Goal: Transaction & Acquisition: Purchase product/service

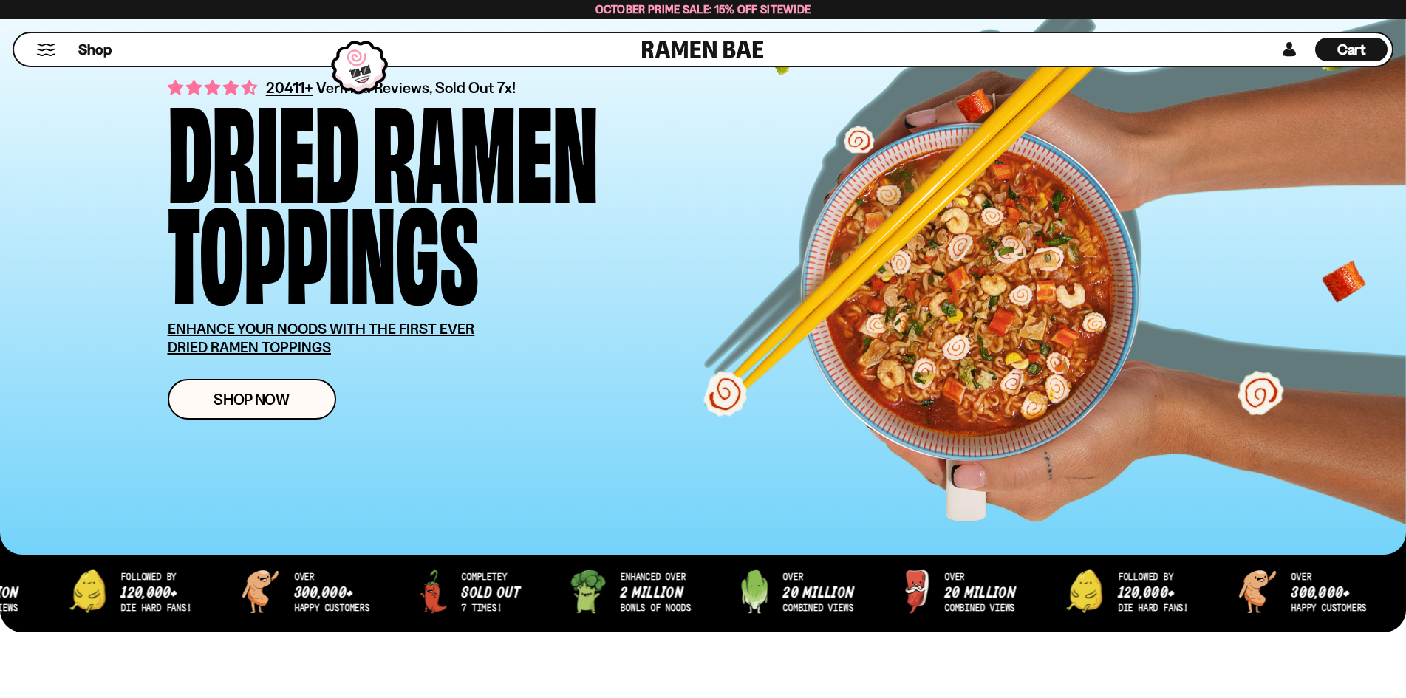
scroll to position [148, 0]
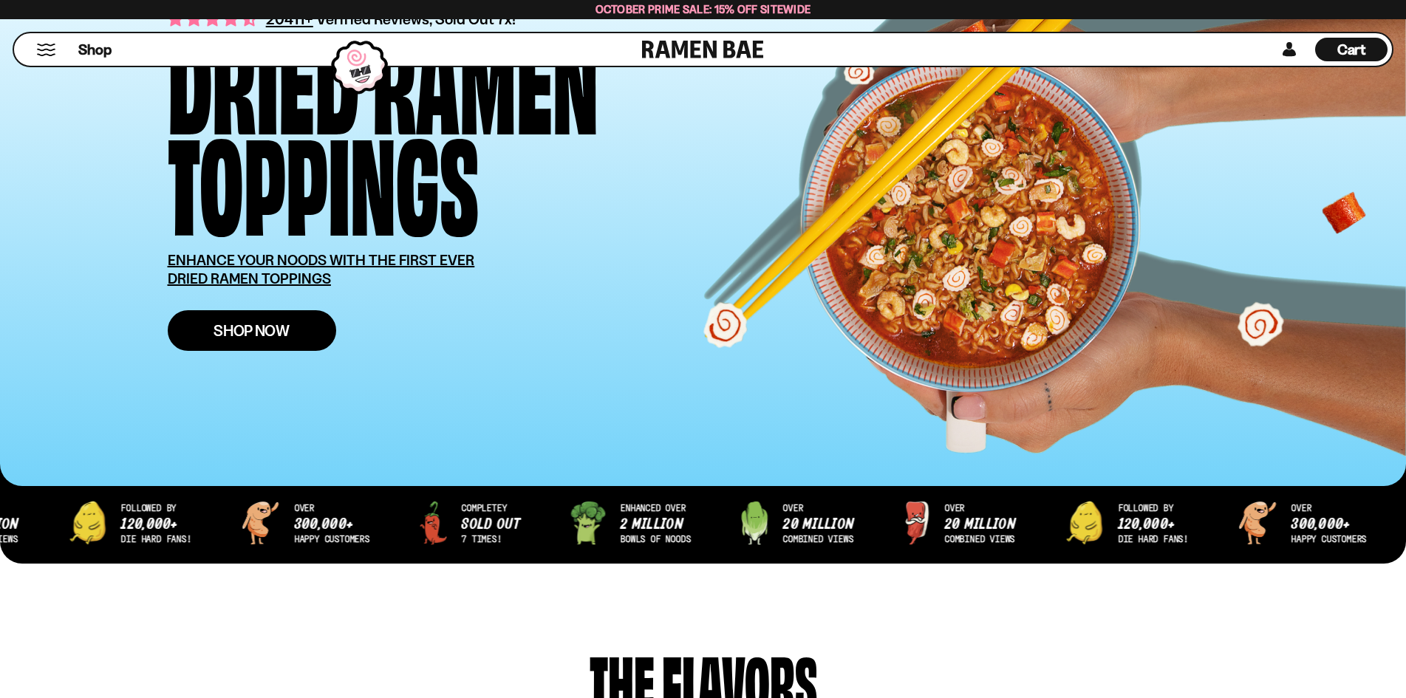
click at [265, 321] on link "Shop Now" at bounding box center [252, 330] width 168 height 41
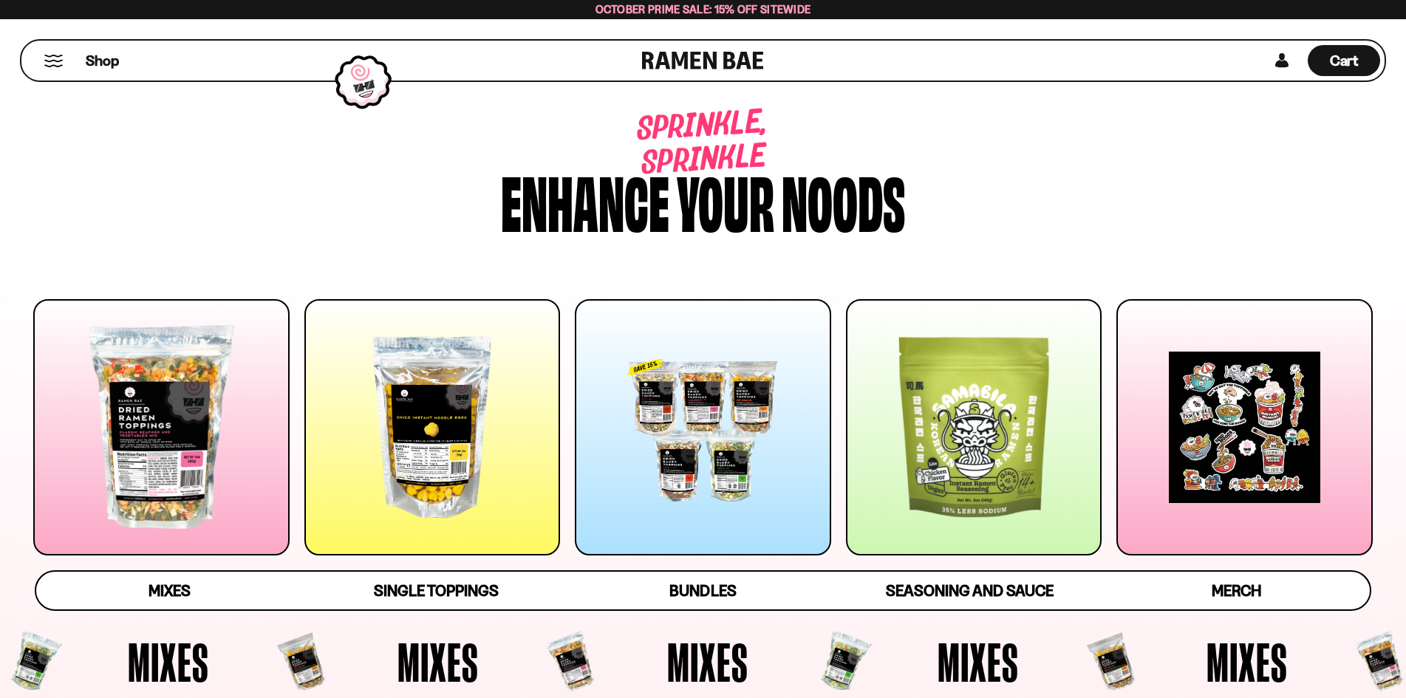
click at [46, 66] on button "Mobile Menu Trigger" at bounding box center [54, 61] width 20 height 13
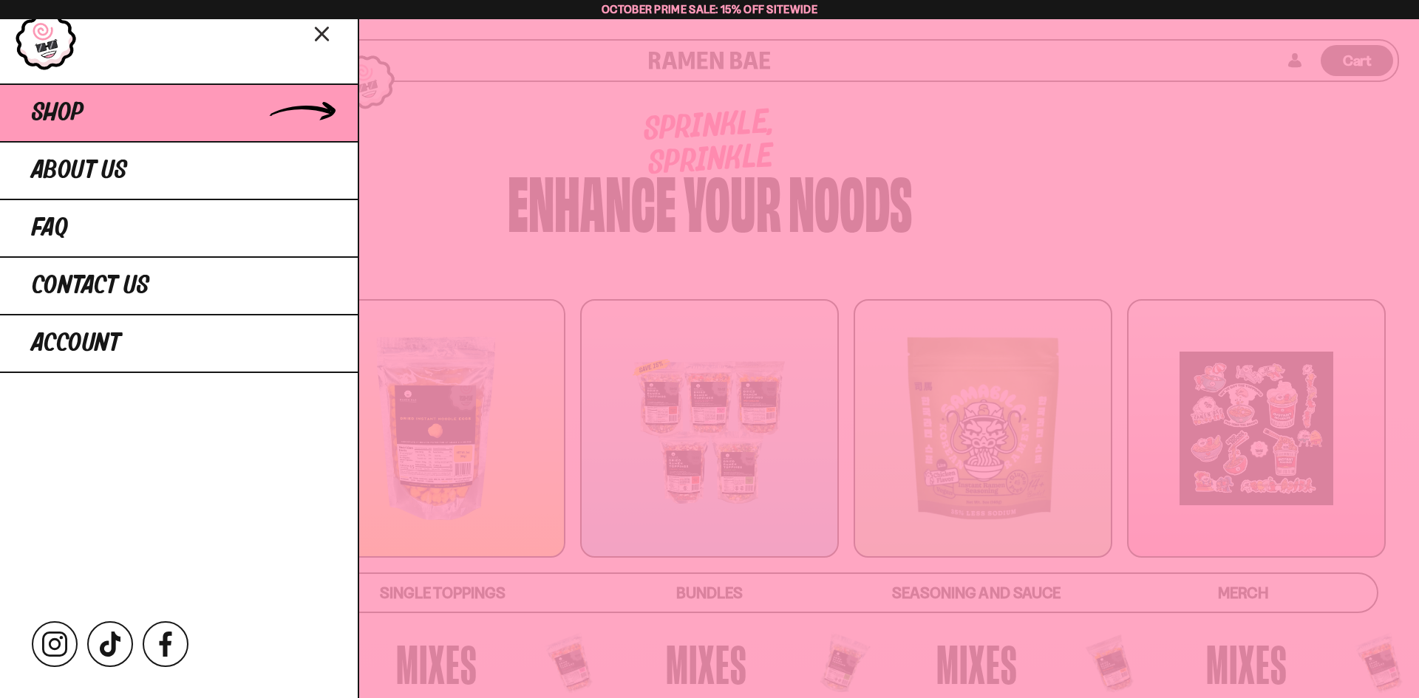
click at [63, 106] on span "Shop" at bounding box center [58, 113] width 52 height 27
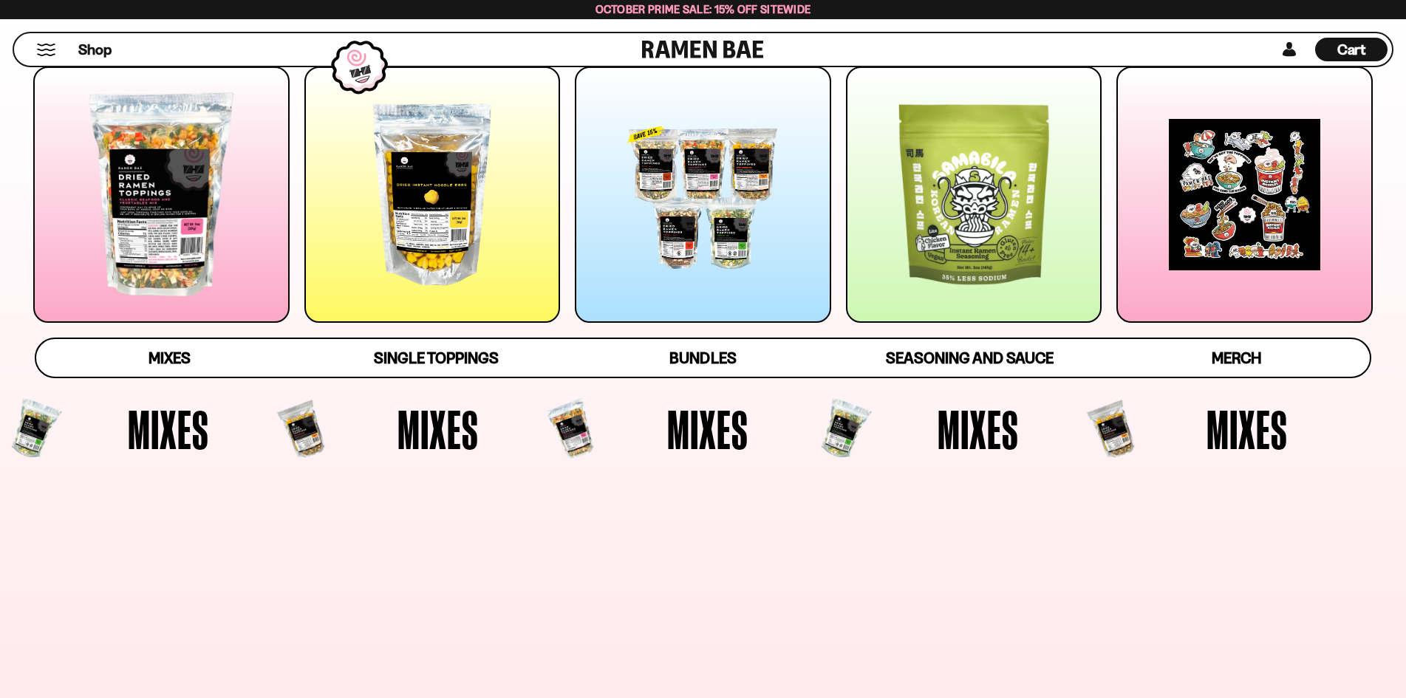
scroll to position [296, 0]
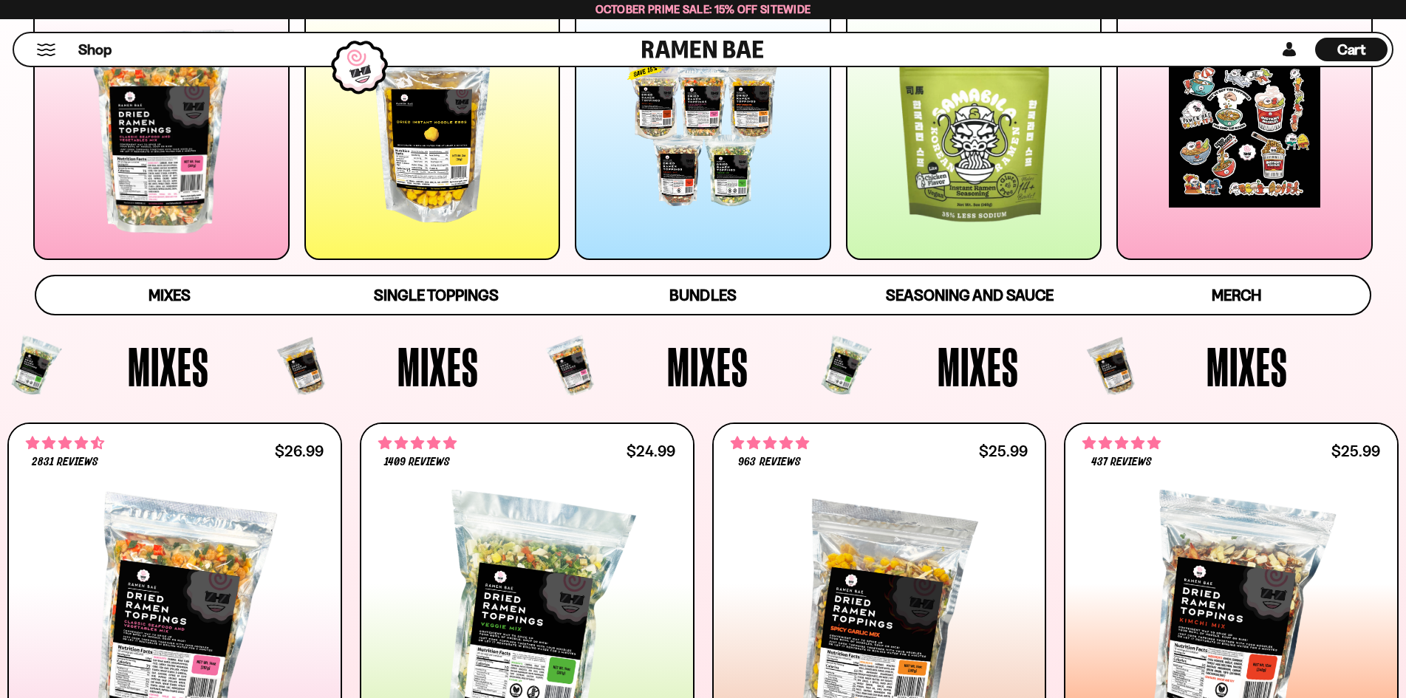
click at [687, 160] on div at bounding box center [703, 132] width 256 height 256
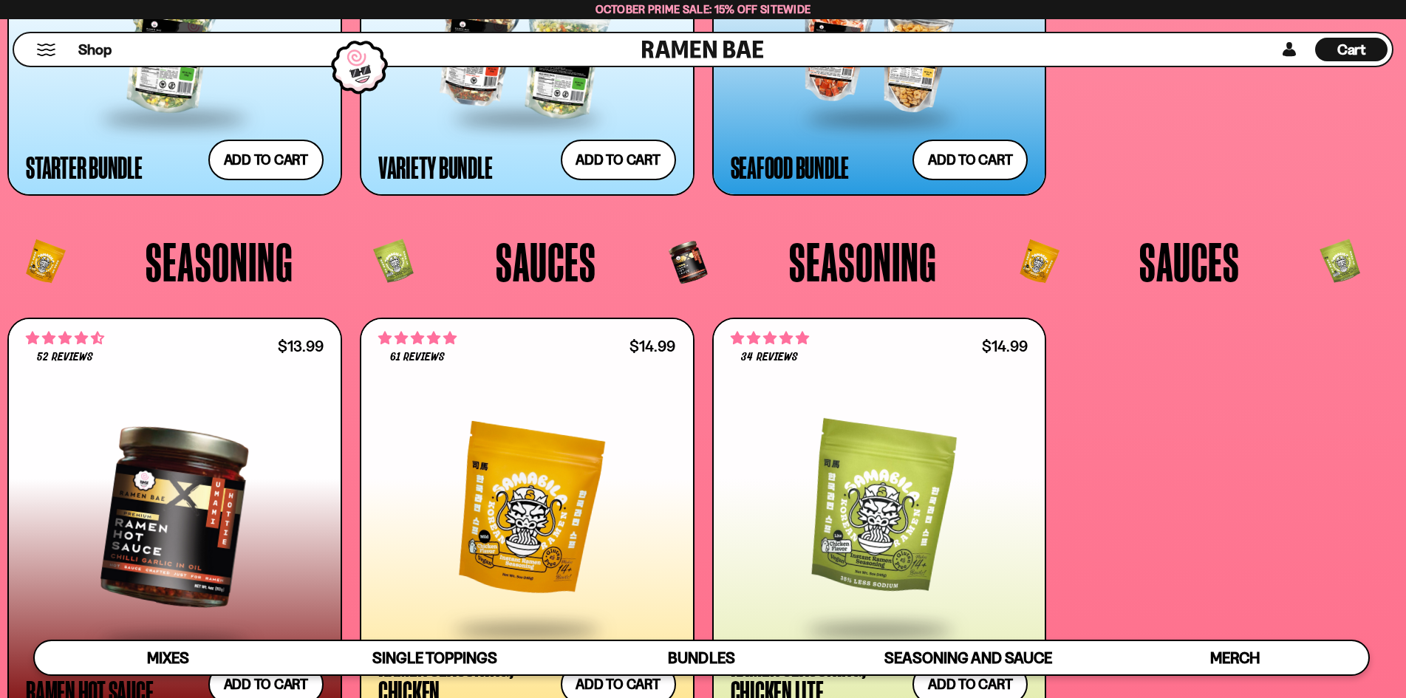
scroll to position [3928, 0]
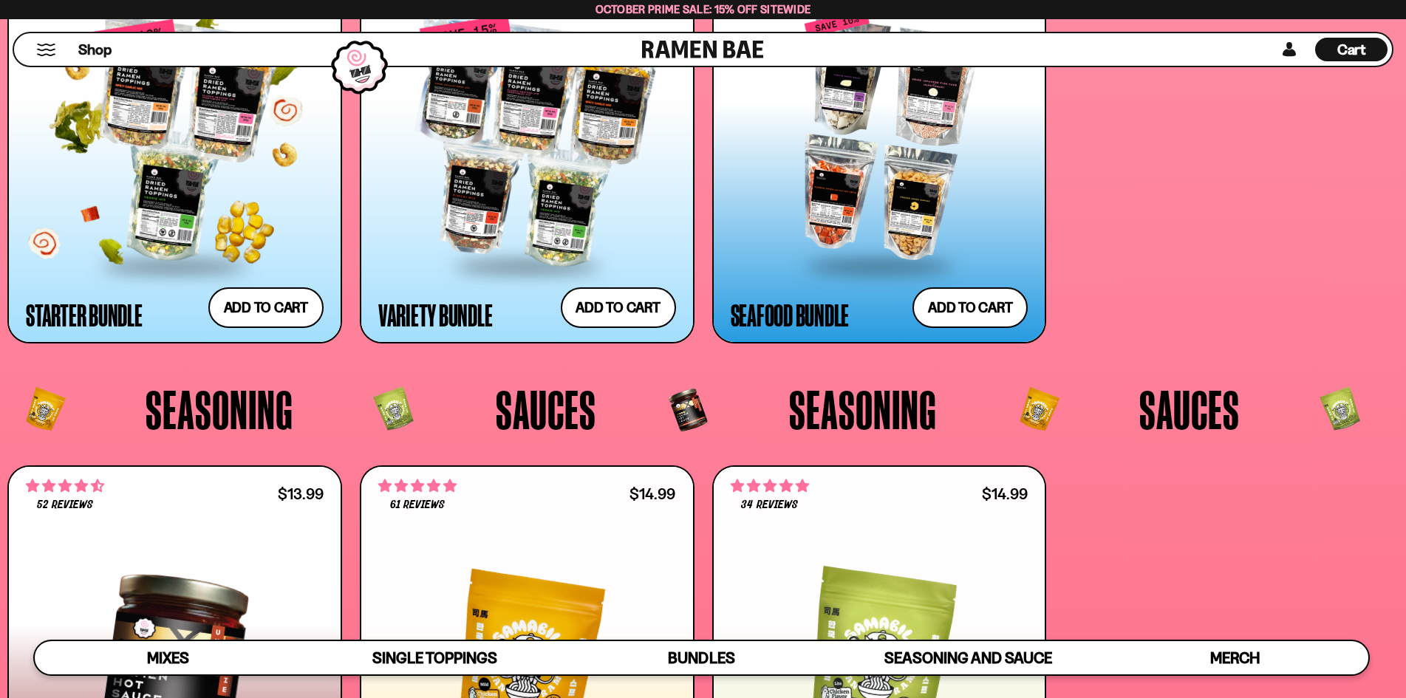
click at [196, 174] on div at bounding box center [175, 141] width 298 height 246
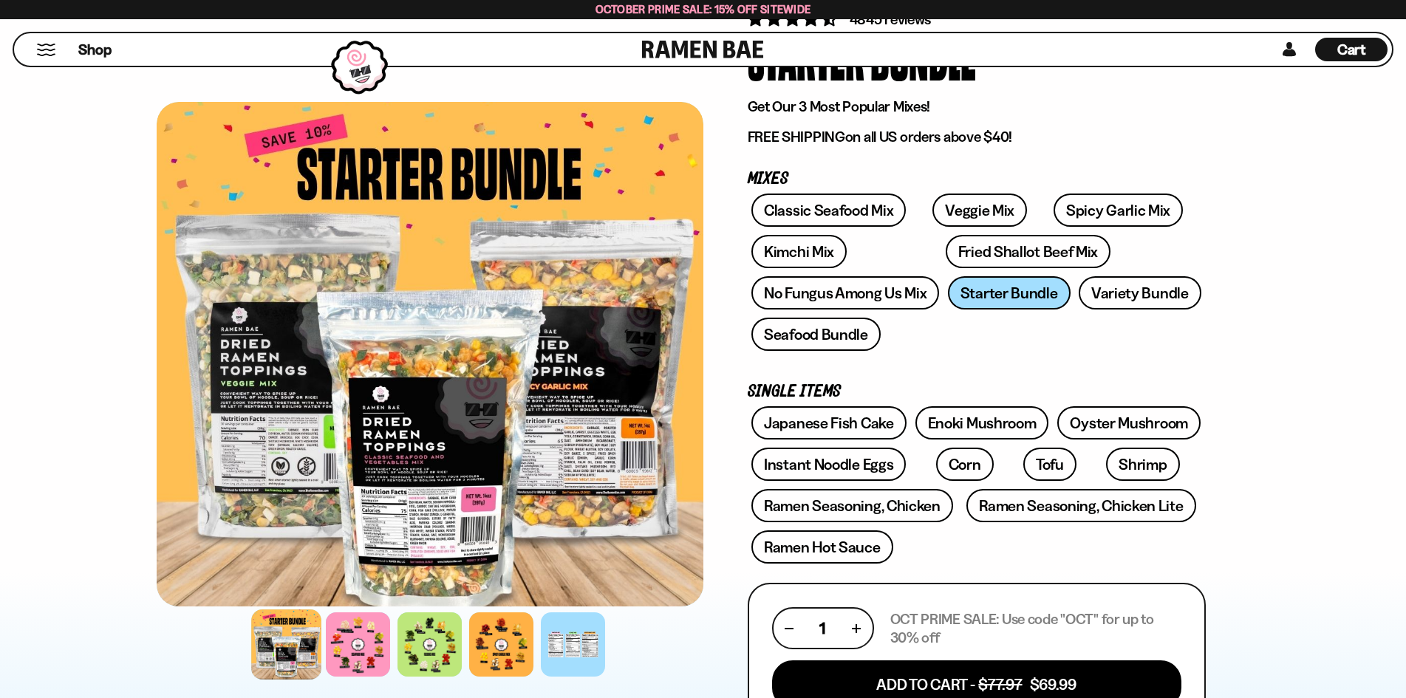
scroll to position [517, 0]
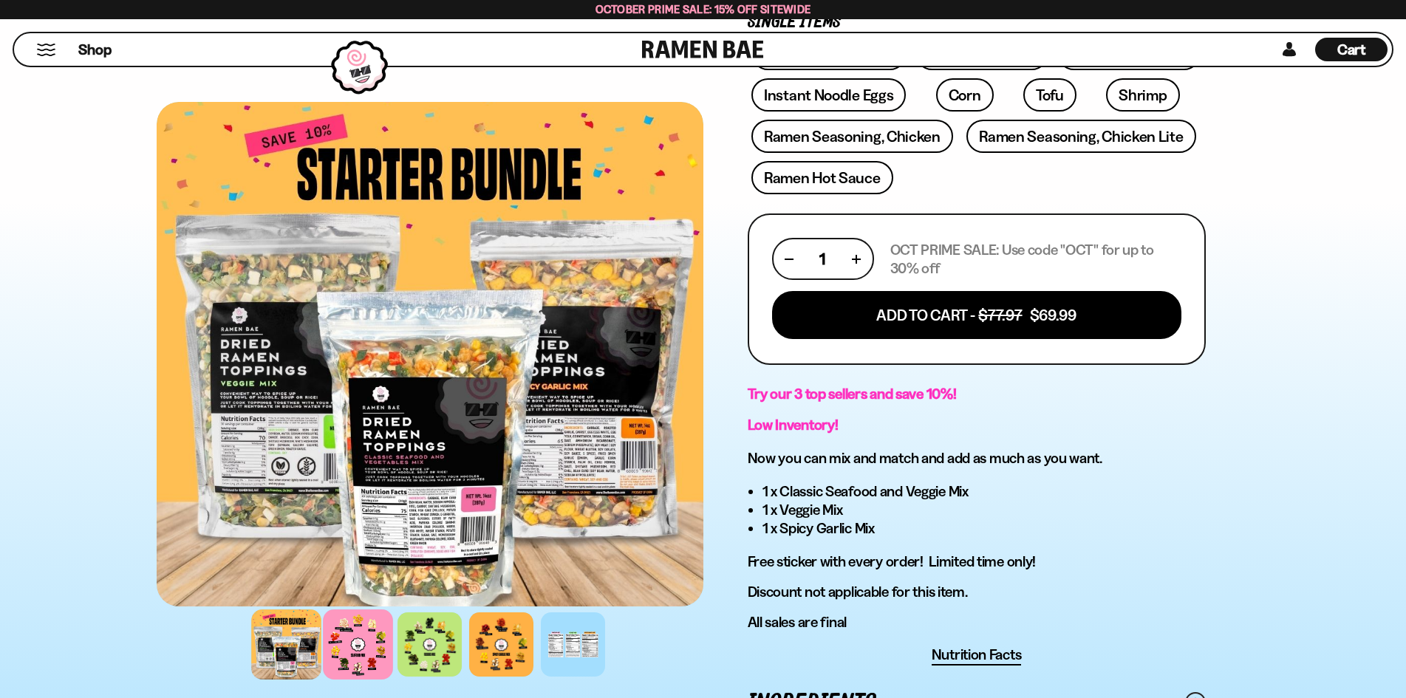
click at [355, 637] on div at bounding box center [358, 645] width 70 height 70
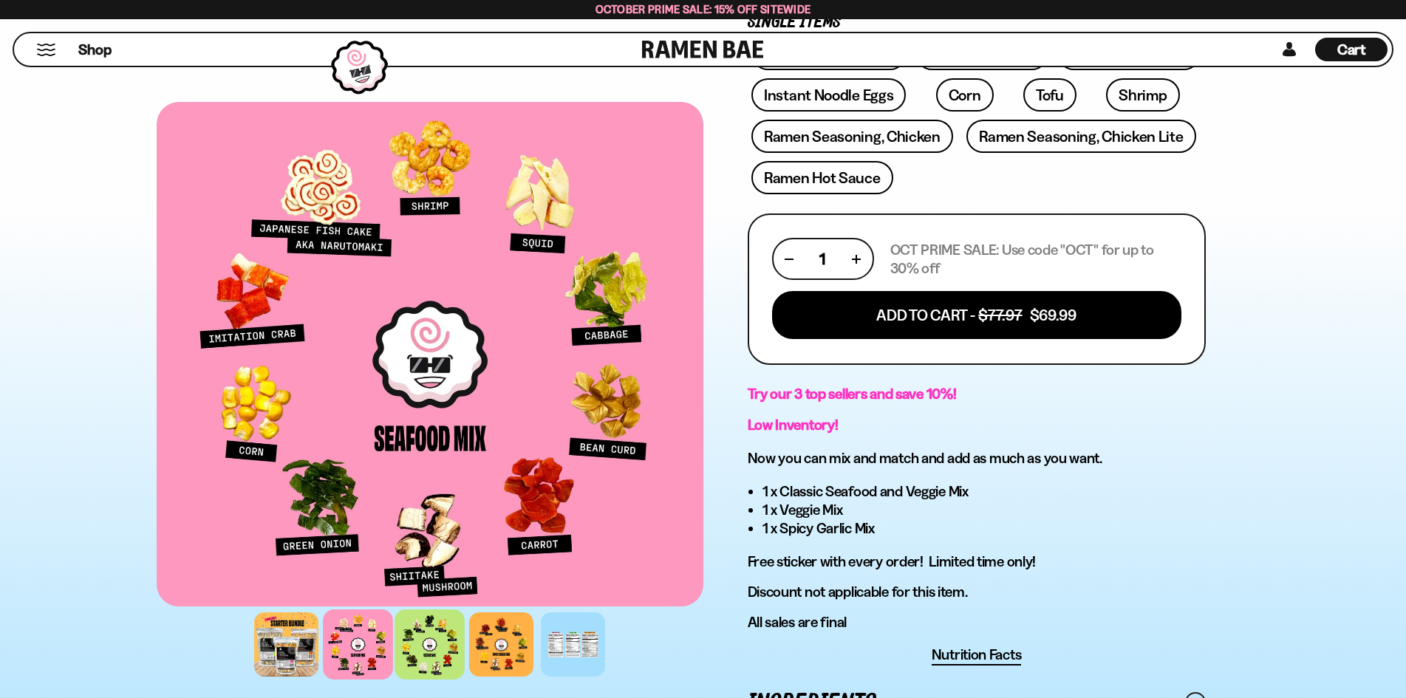
click at [423, 647] on div at bounding box center [430, 645] width 70 height 70
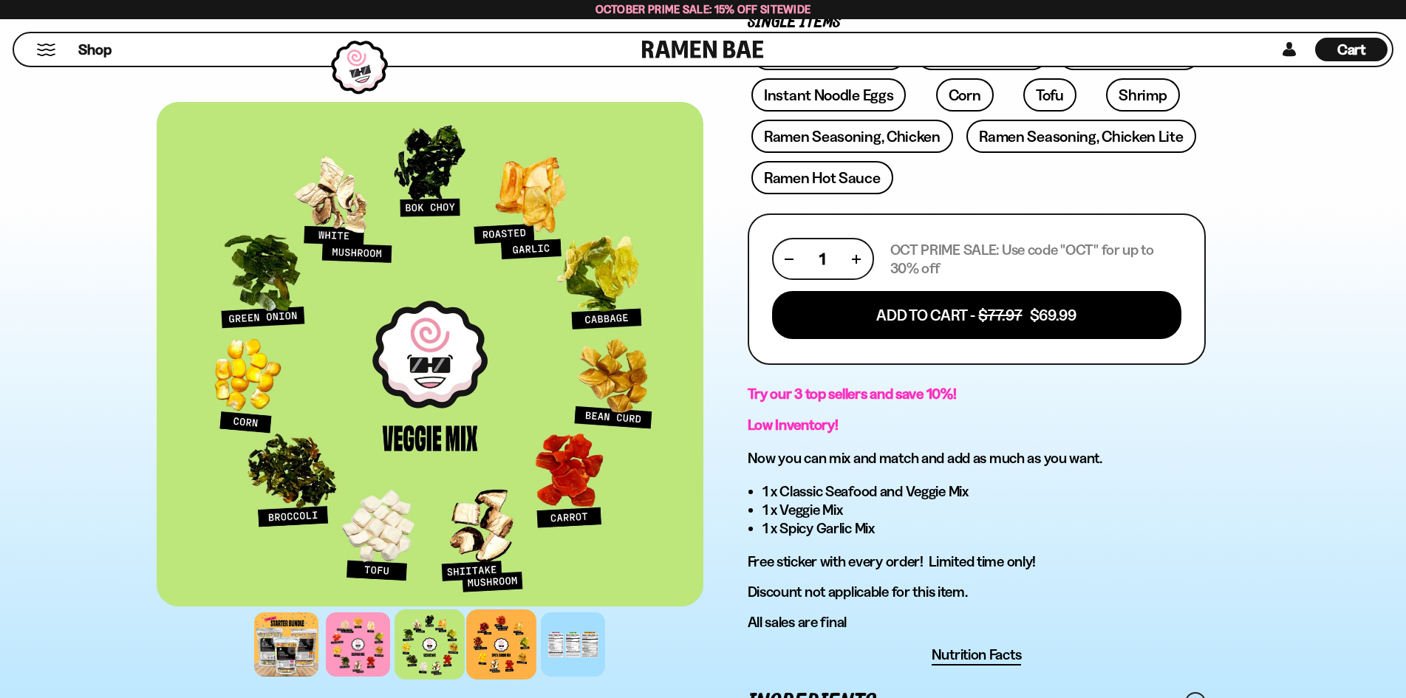
click at [506, 646] on div at bounding box center [501, 645] width 70 height 70
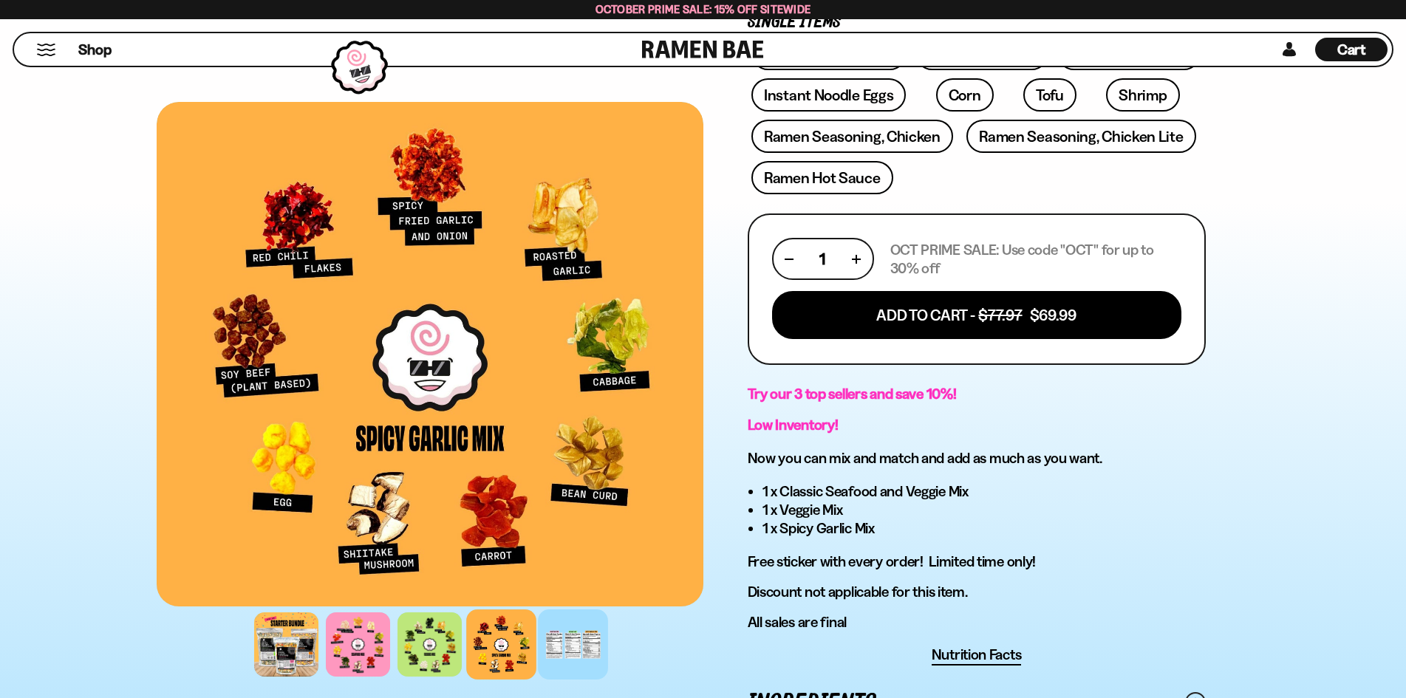
click at [570, 641] on div at bounding box center [573, 645] width 70 height 70
